Goal: Task Accomplishment & Management: Complete application form

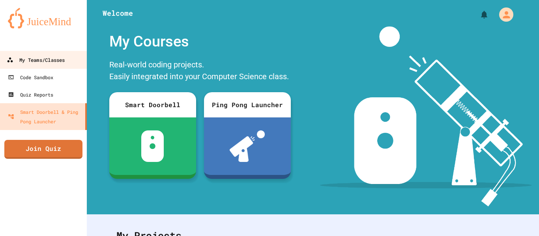
click at [42, 60] on div "My Teams/Classes" at bounding box center [36, 60] width 58 height 10
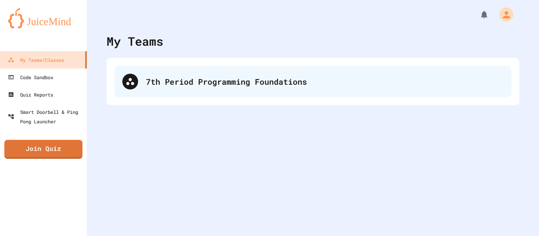
click at [139, 77] on div "7th Period Programming Foundations" at bounding box center [312, 82] width 397 height 32
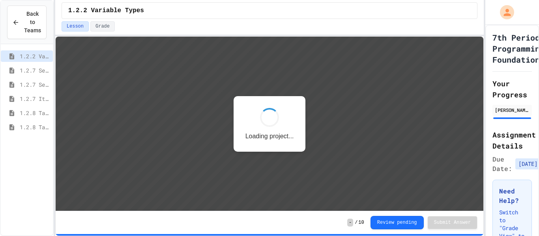
scroll to position [1, 0]
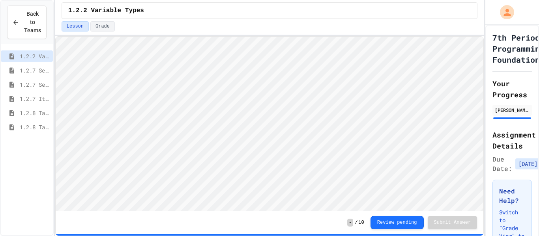
click at [38, 121] on div "1.2.8 Task 1" at bounding box center [27, 114] width 52 height 14
click at [30, 109] on span "1.2.8 Task 1" at bounding box center [35, 113] width 30 height 8
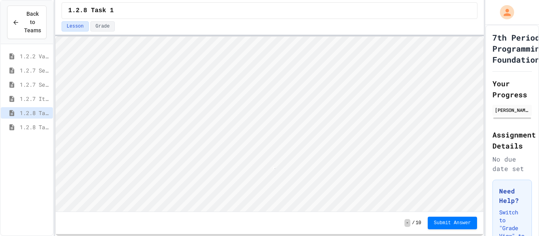
scroll to position [1, 2]
type textarea "*"
click at [23, 100] on span "1.2.7 Iteration" at bounding box center [35, 99] width 30 height 8
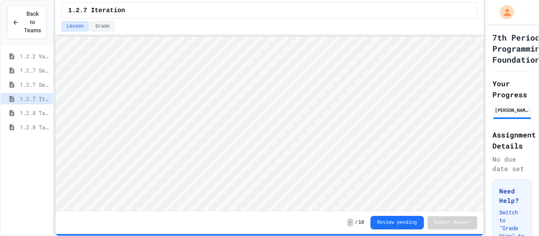
click at [41, 115] on span "1.2.8 Task 1" at bounding box center [35, 113] width 30 height 8
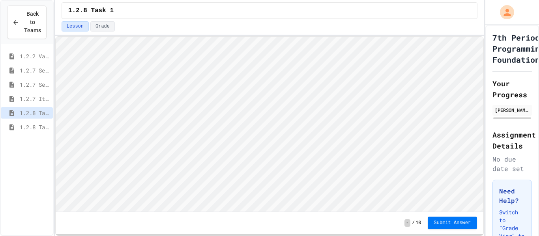
click at [463, 227] on button "Submit Answer" at bounding box center [453, 223] width 50 height 13
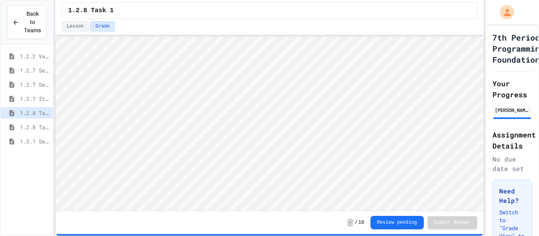
click at [23, 125] on span "1.2.8 Task 2" at bounding box center [35, 127] width 30 height 8
click at [21, 139] on span "1.3.1 Sequencing Patterns/Trends" at bounding box center [35, 141] width 30 height 8
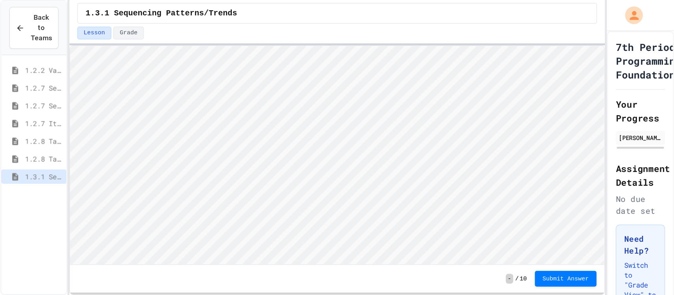
scroll to position [1, 0]
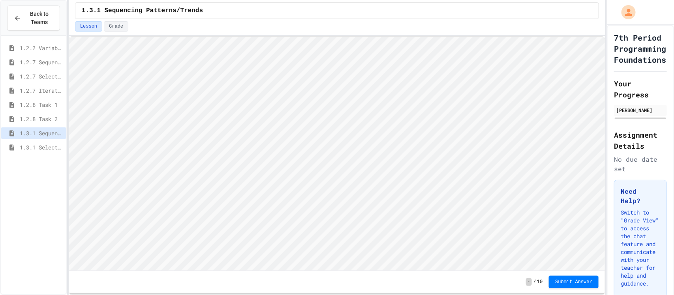
click at [22, 144] on span "1.3.1 Selection Patterns/Trends" at bounding box center [41, 147] width 43 height 8
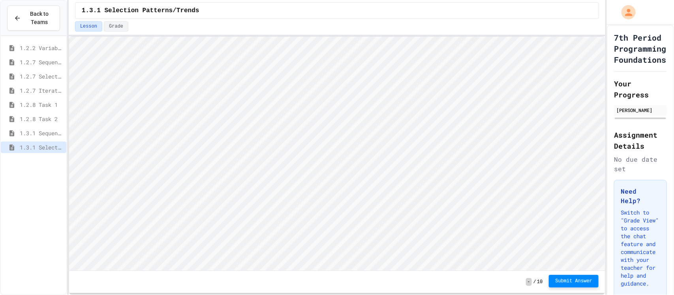
click at [539, 236] on button "Submit Answer" at bounding box center [574, 281] width 50 height 13
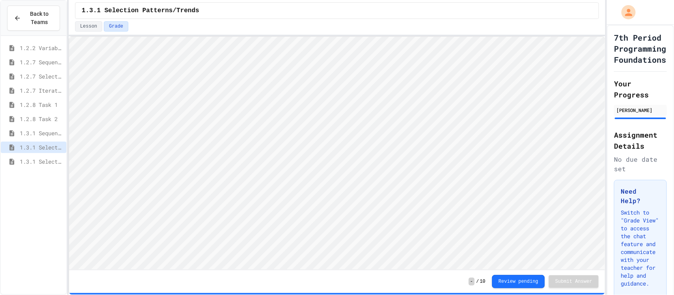
click at [39, 159] on span "1.3.1 Selection Patterns/Trends" at bounding box center [41, 162] width 43 height 8
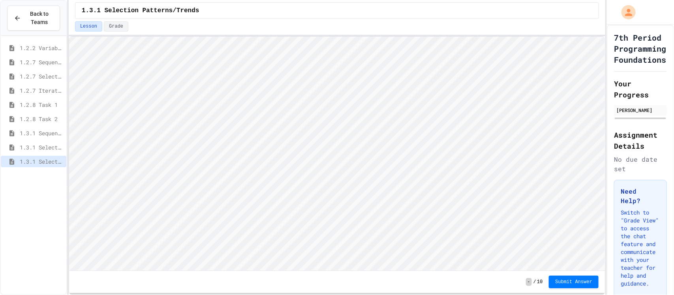
scroll to position [0, 0]
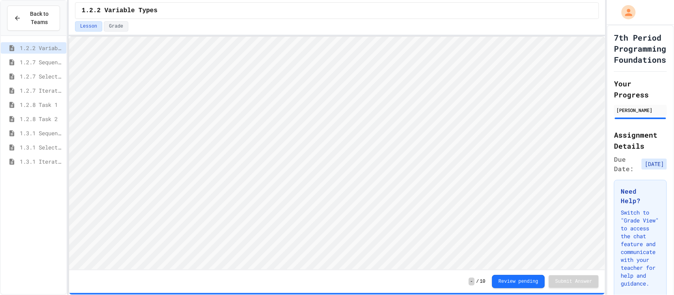
click at [30, 166] on div "1.3.1 Iteration Patterns/Trends" at bounding box center [34, 161] width 66 height 11
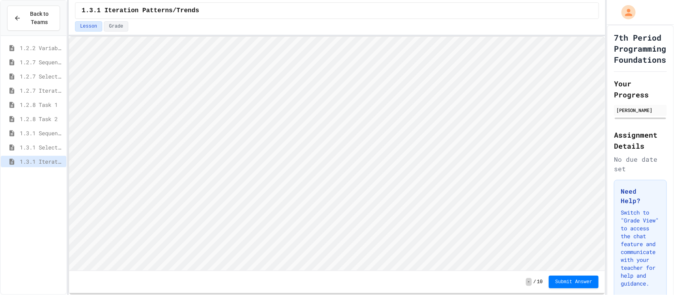
scroll to position [0, 0]
type textarea "*"
click at [539, 236] on span "Submit Answer" at bounding box center [573, 281] width 37 height 6
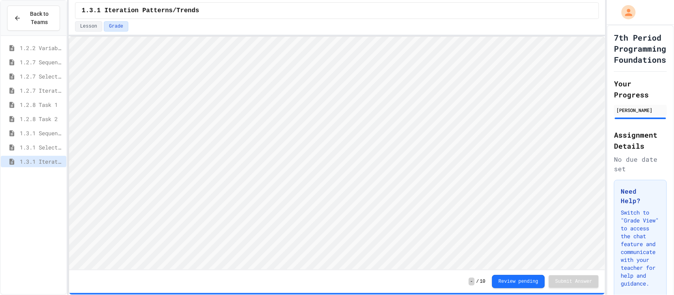
click at [46, 134] on span "1.3.1 Sequencing Patterns/Trends" at bounding box center [41, 133] width 43 height 8
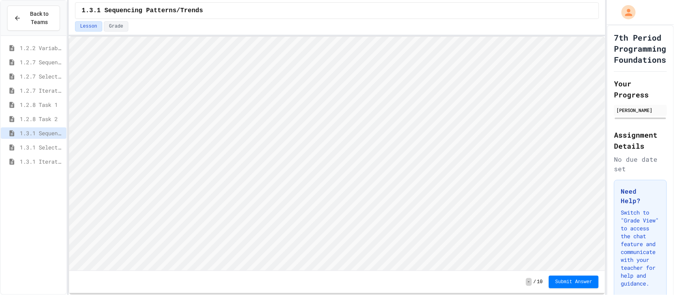
scroll to position [0, 0]
click at [539, 236] on span "Submit Answer" at bounding box center [573, 281] width 37 height 6
